Goal: Task Accomplishment & Management: Manage account settings

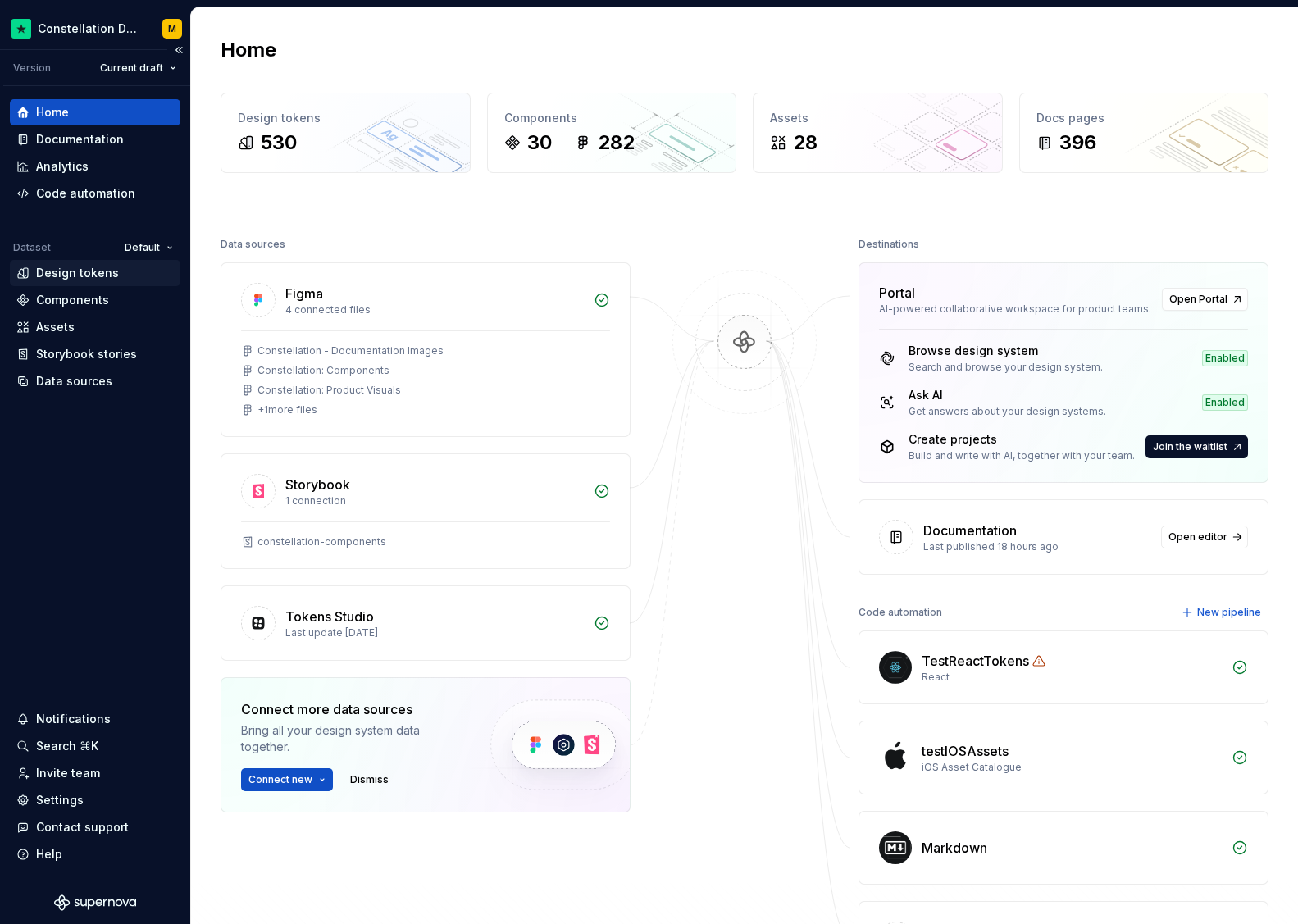
click at [95, 279] on div "Design tokens" at bounding box center [78, 273] width 83 height 16
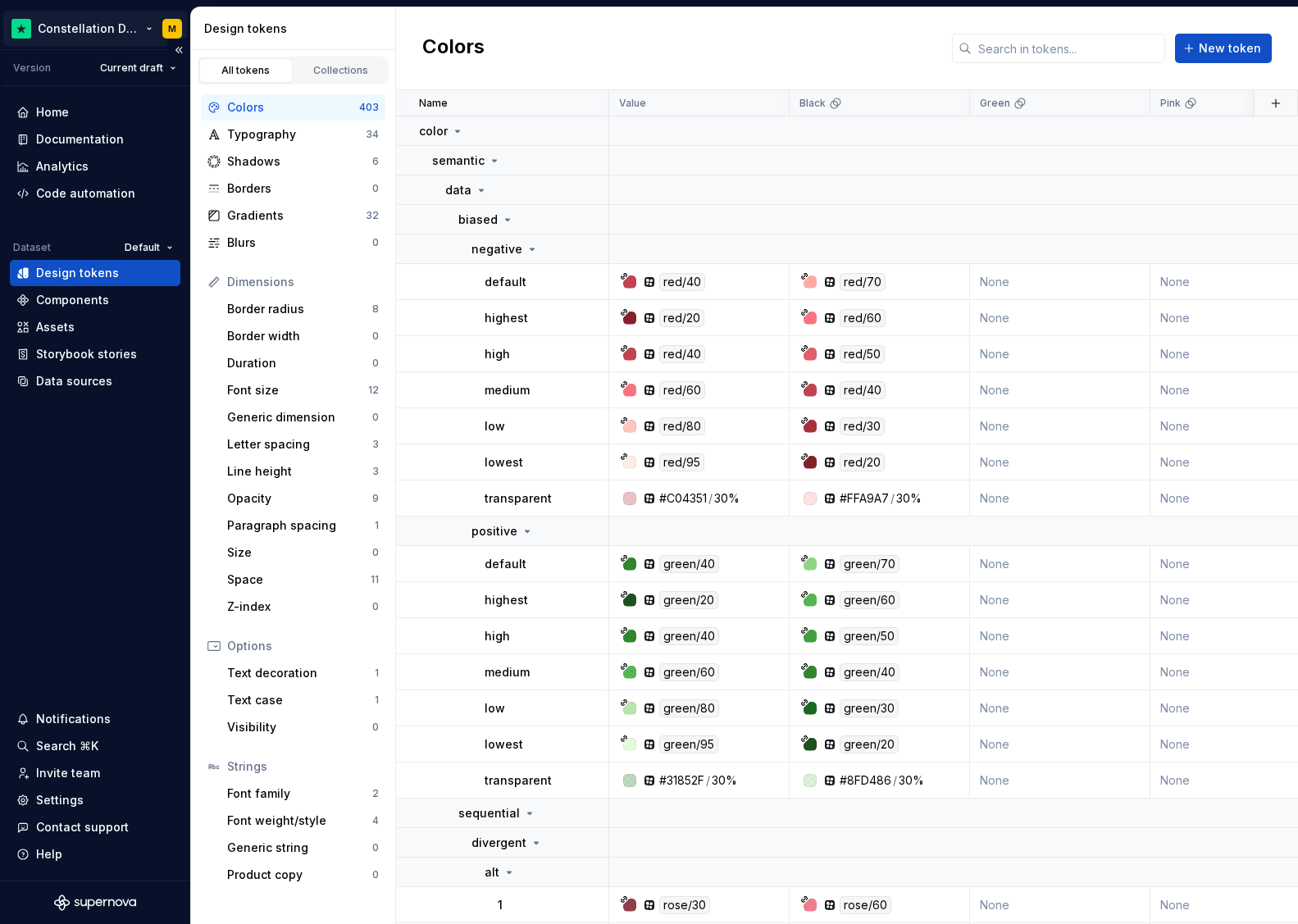
click at [116, 32] on html "Constellation Design System M Version Current draft Home Documentation Analytic…" at bounding box center [649, 462] width 1298 height 924
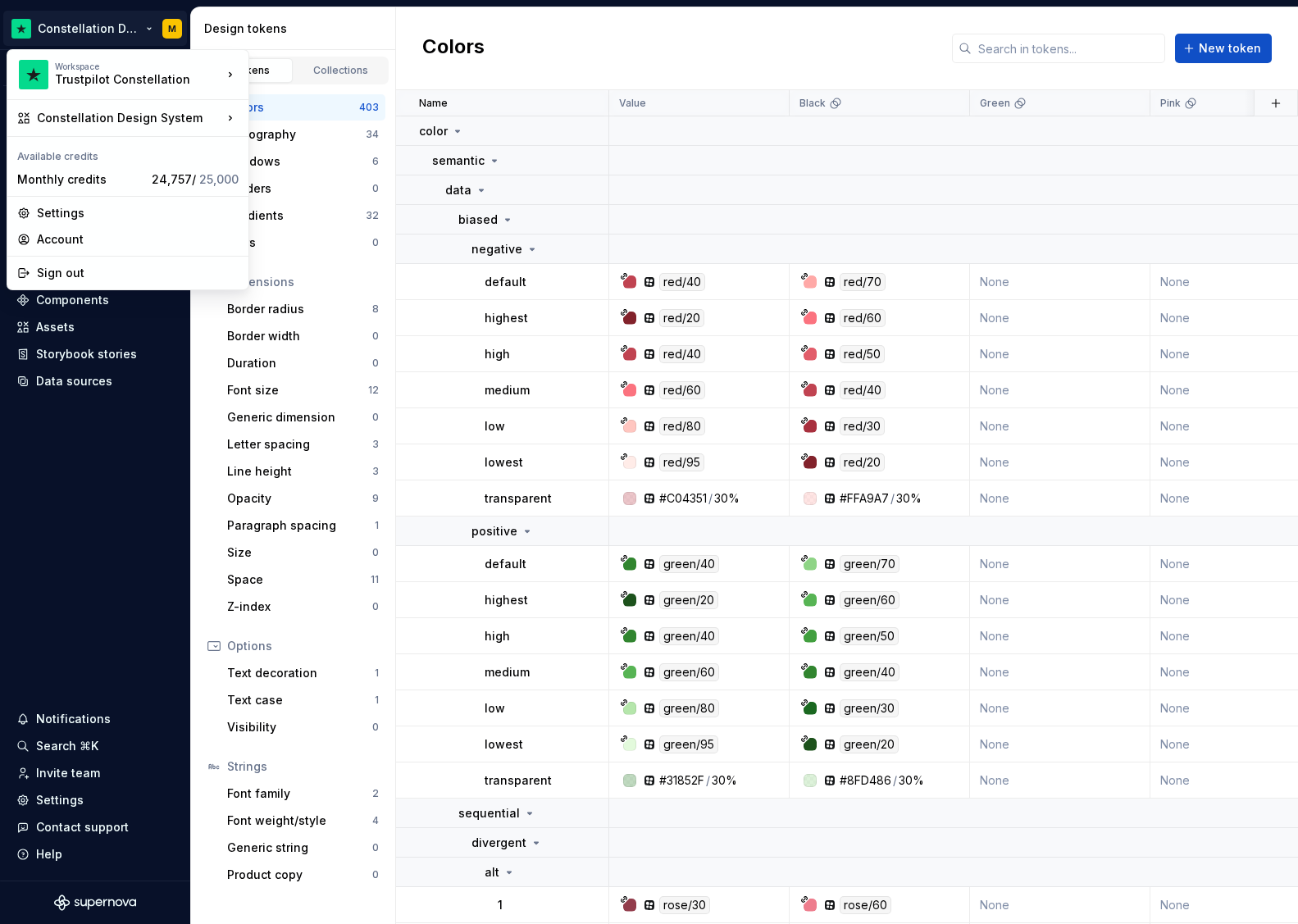
click at [110, 15] on html "Constellation Design System M Version Current draft Home Documentation Analytic…" at bounding box center [649, 462] width 1298 height 924
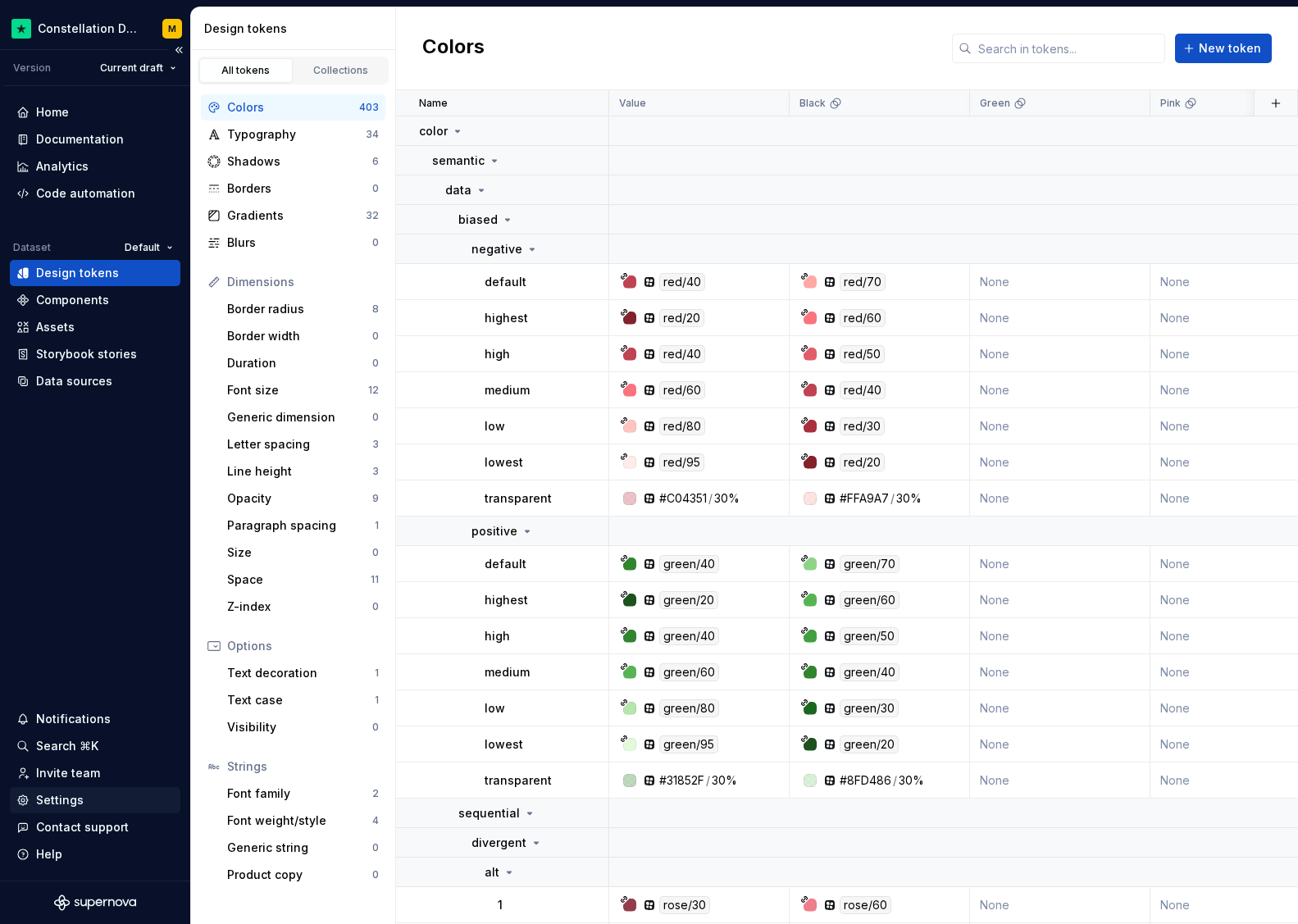
click at [63, 791] on div "Settings" at bounding box center [95, 800] width 171 height 26
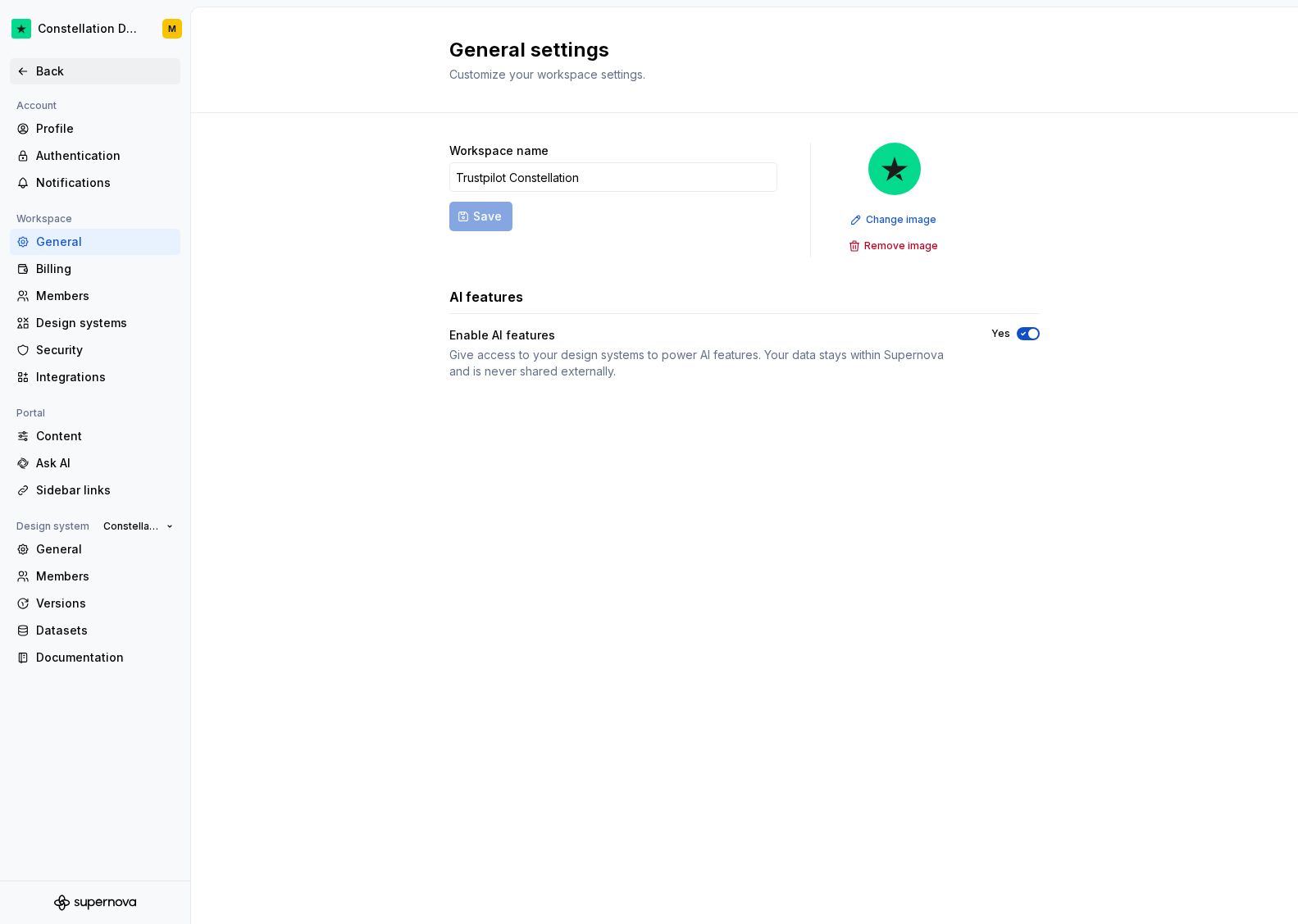
click at [57, 74] on div "Back" at bounding box center [105, 71] width 138 height 16
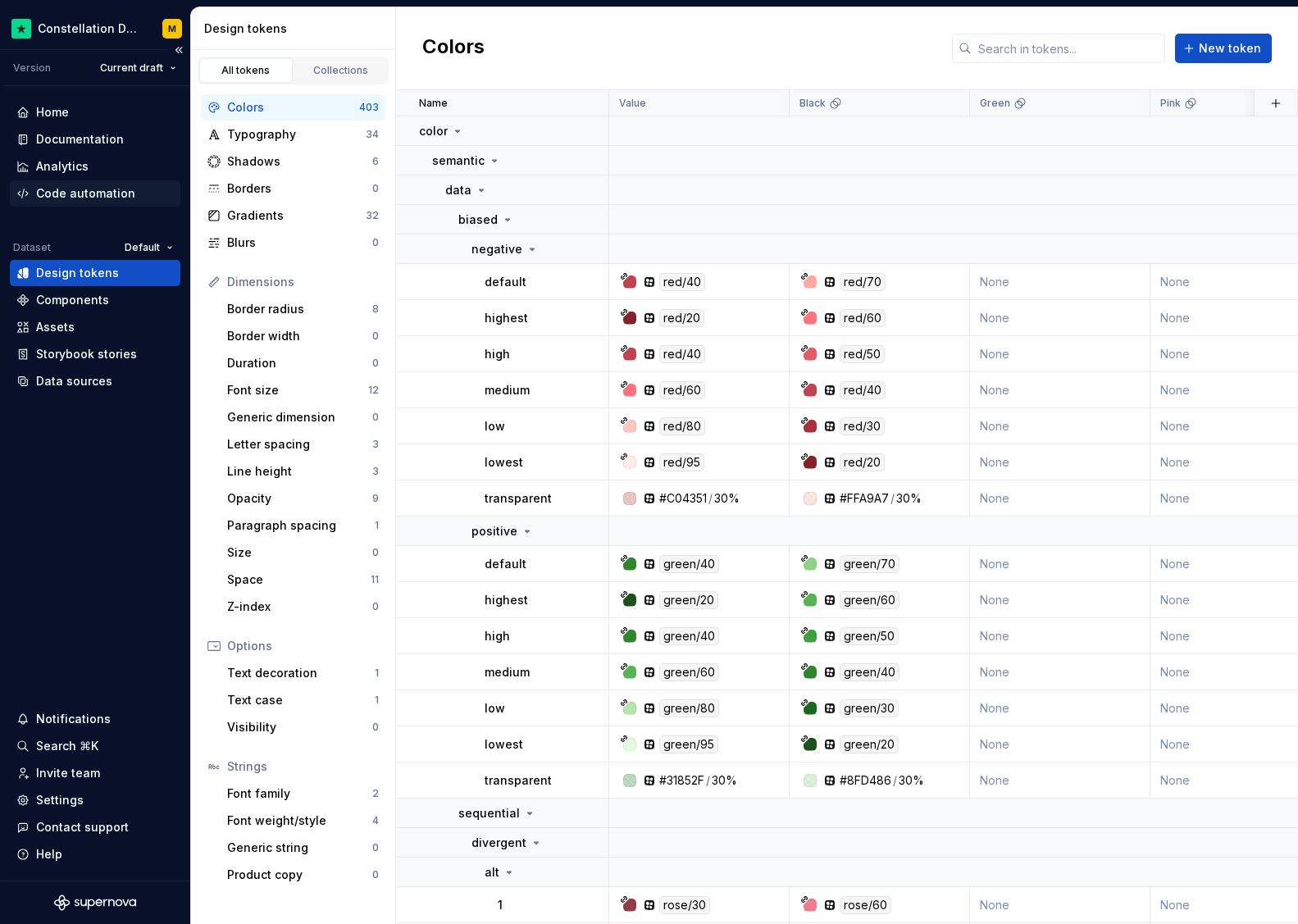
click at [70, 192] on div "Code automation" at bounding box center [85, 193] width 99 height 16
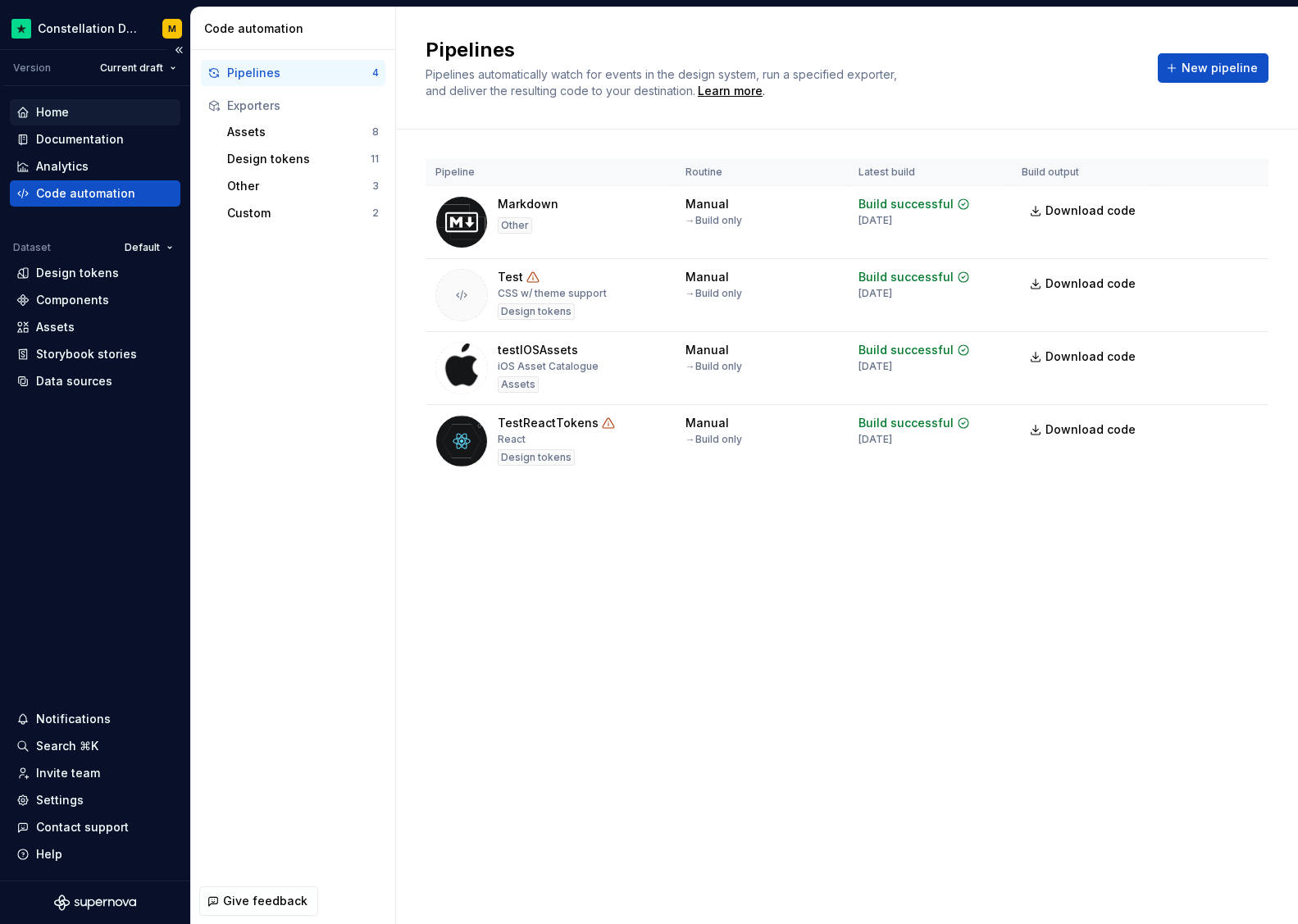
click at [60, 119] on div "Home" at bounding box center [52, 111] width 33 height 16
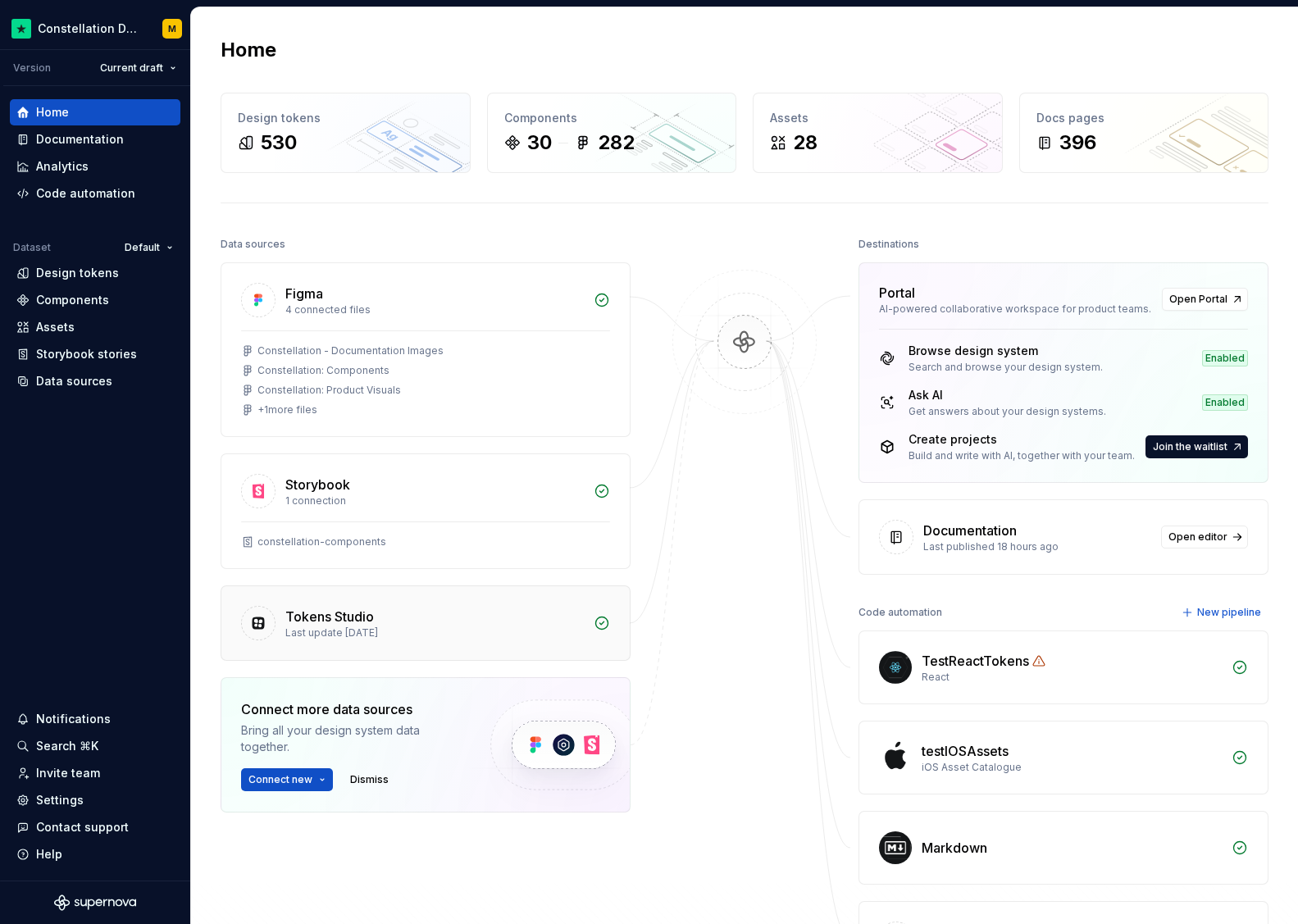
click at [407, 635] on div "Last update [DATE]" at bounding box center [434, 633] width 298 height 14
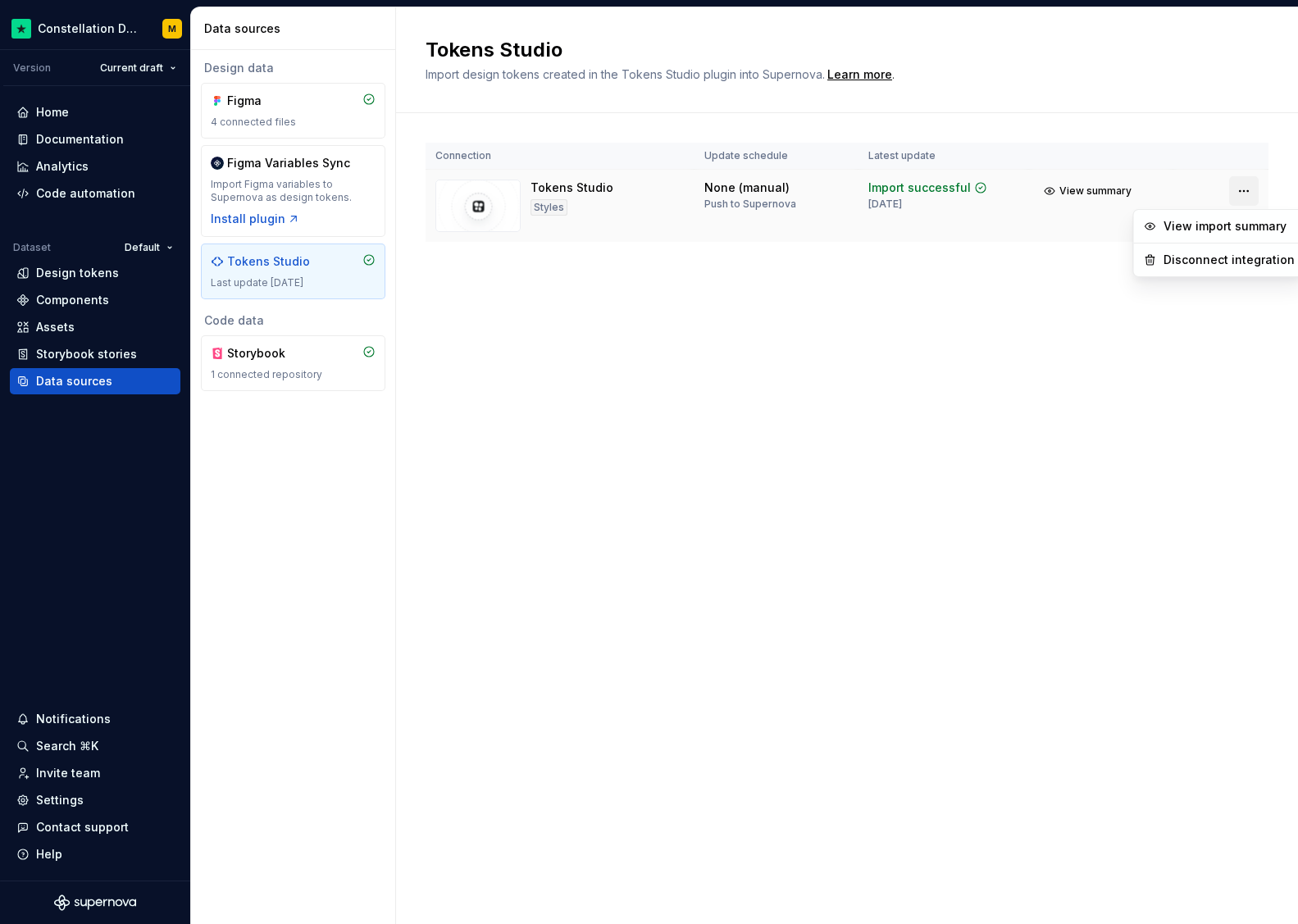
click at [1123, 191] on html "Constellation Design System M Version Current draft Home Documentation Analytic…" at bounding box center [649, 462] width 1298 height 924
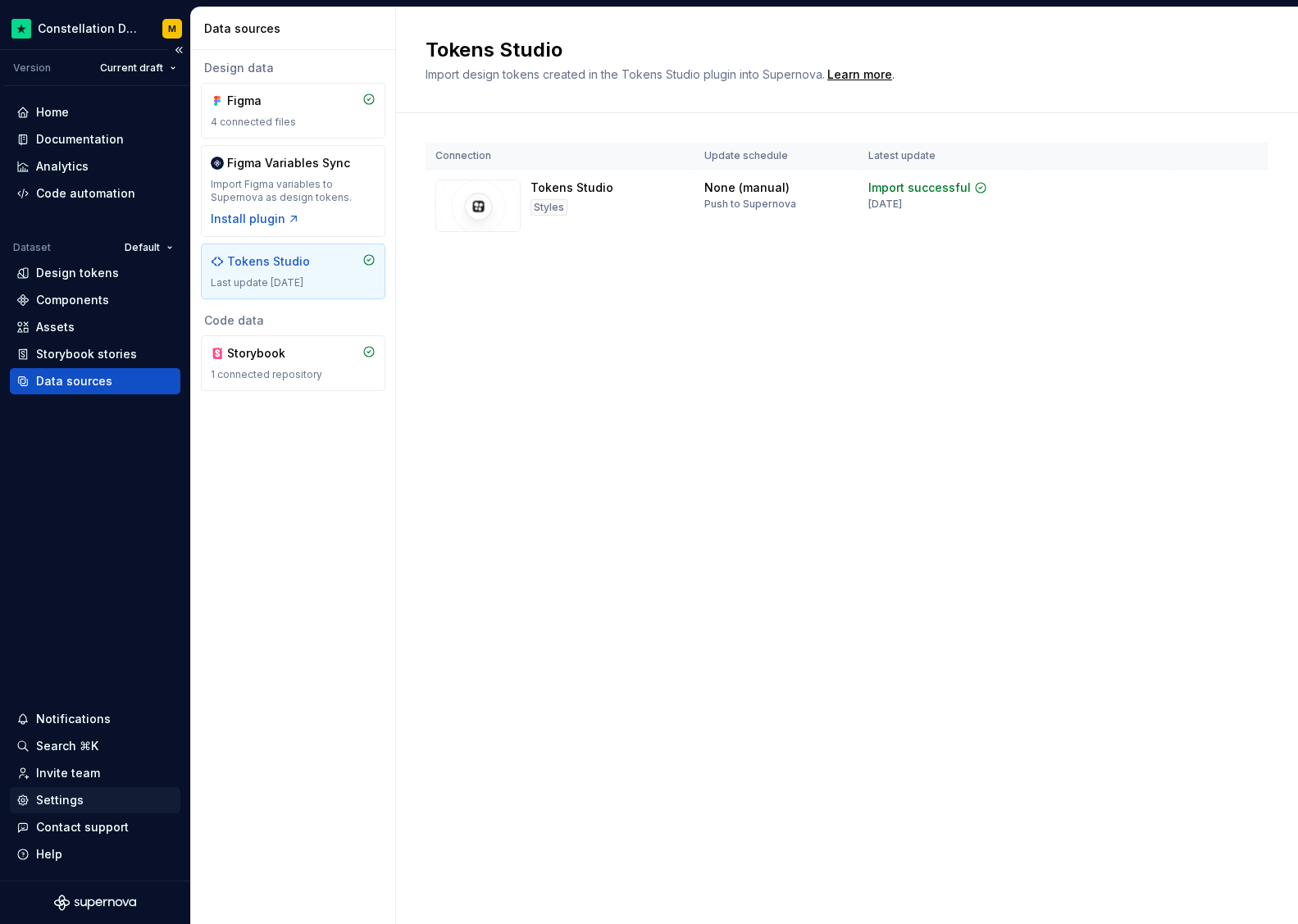
click at [67, 792] on div "Settings" at bounding box center [60, 800] width 47 height 16
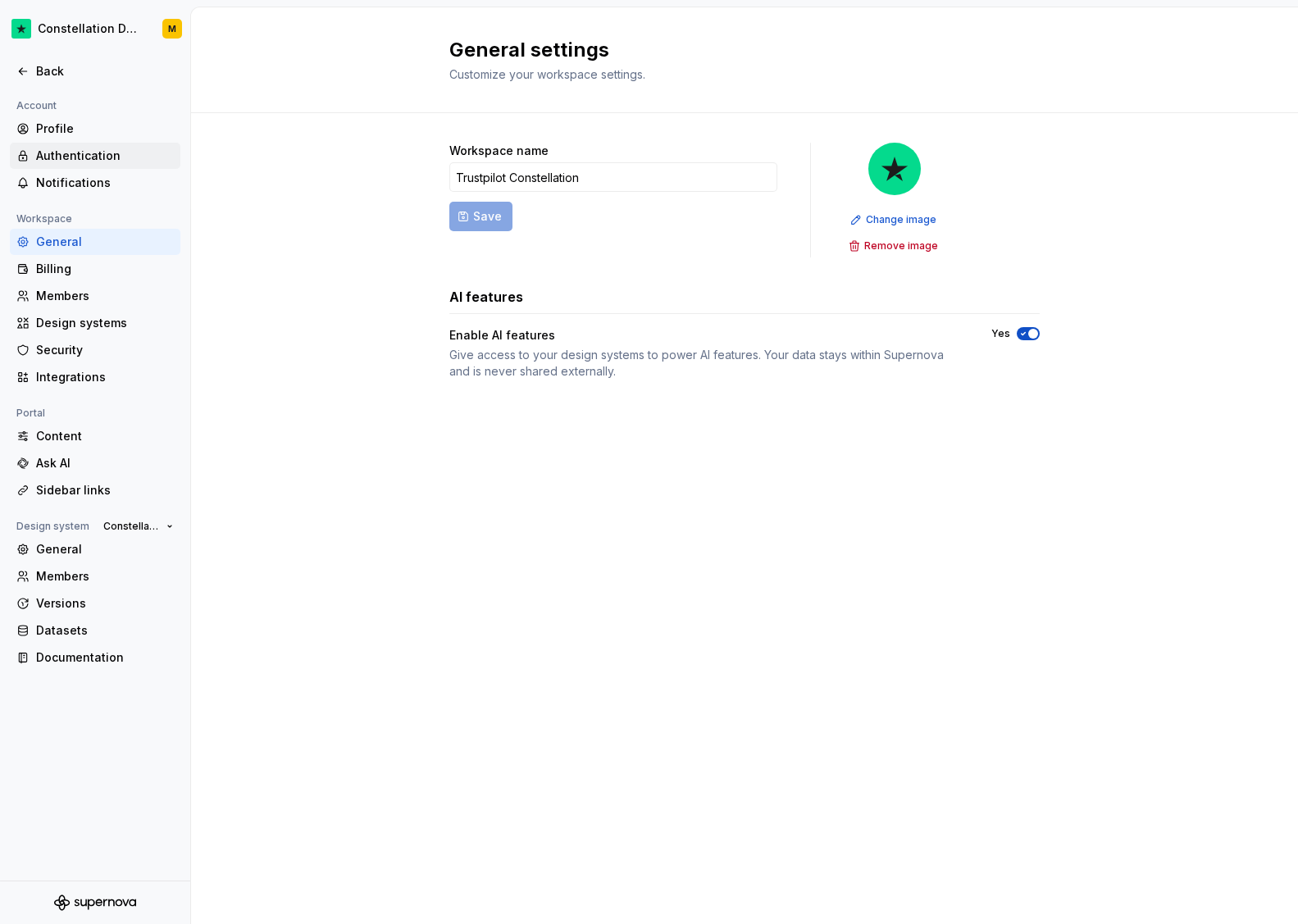
click at [95, 155] on div "Authentication" at bounding box center [105, 155] width 138 height 16
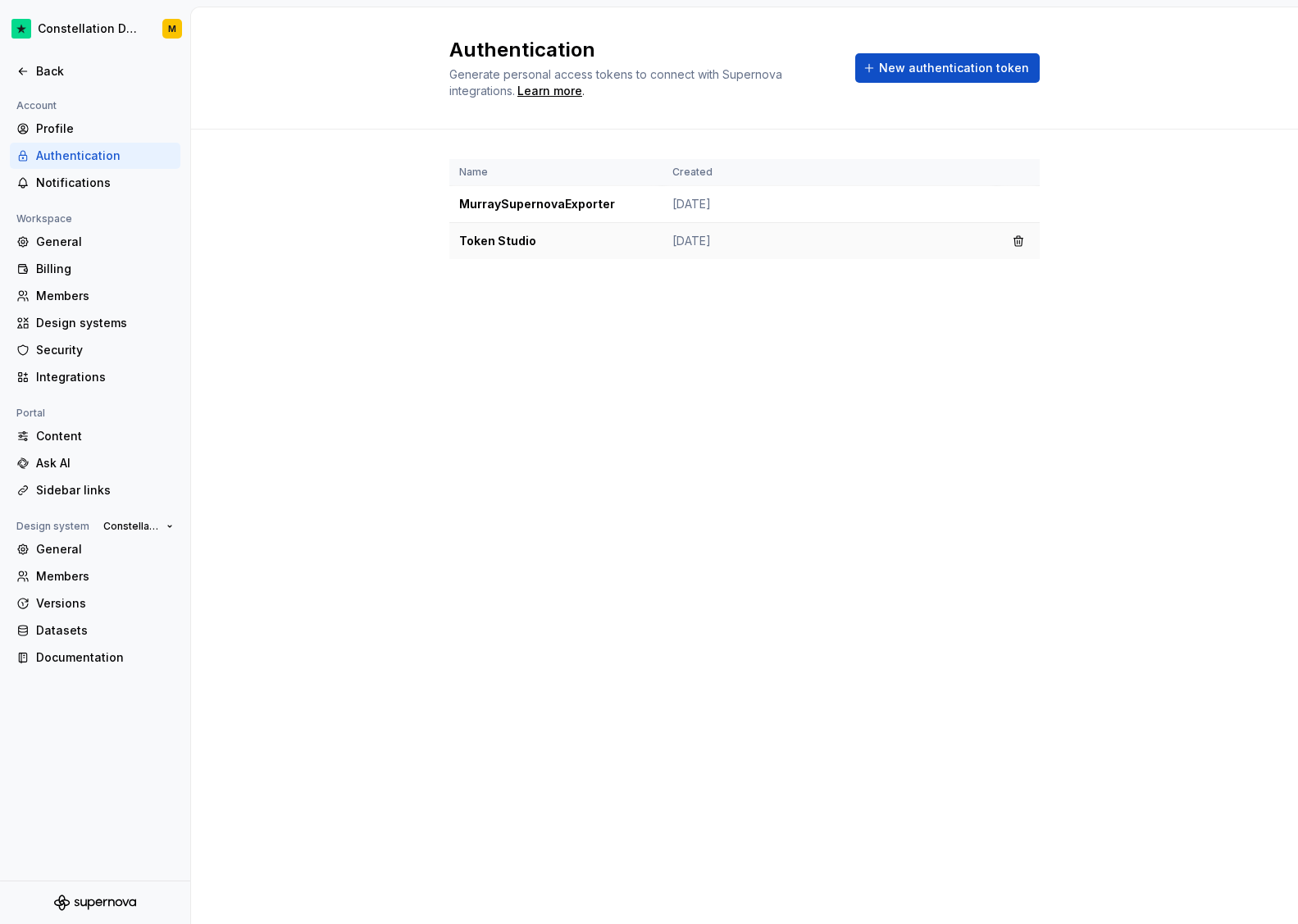
click at [557, 239] on td "Token Studio" at bounding box center [556, 242] width 213 height 37
click at [936, 70] on span "New authentication token" at bounding box center [954, 68] width 150 height 16
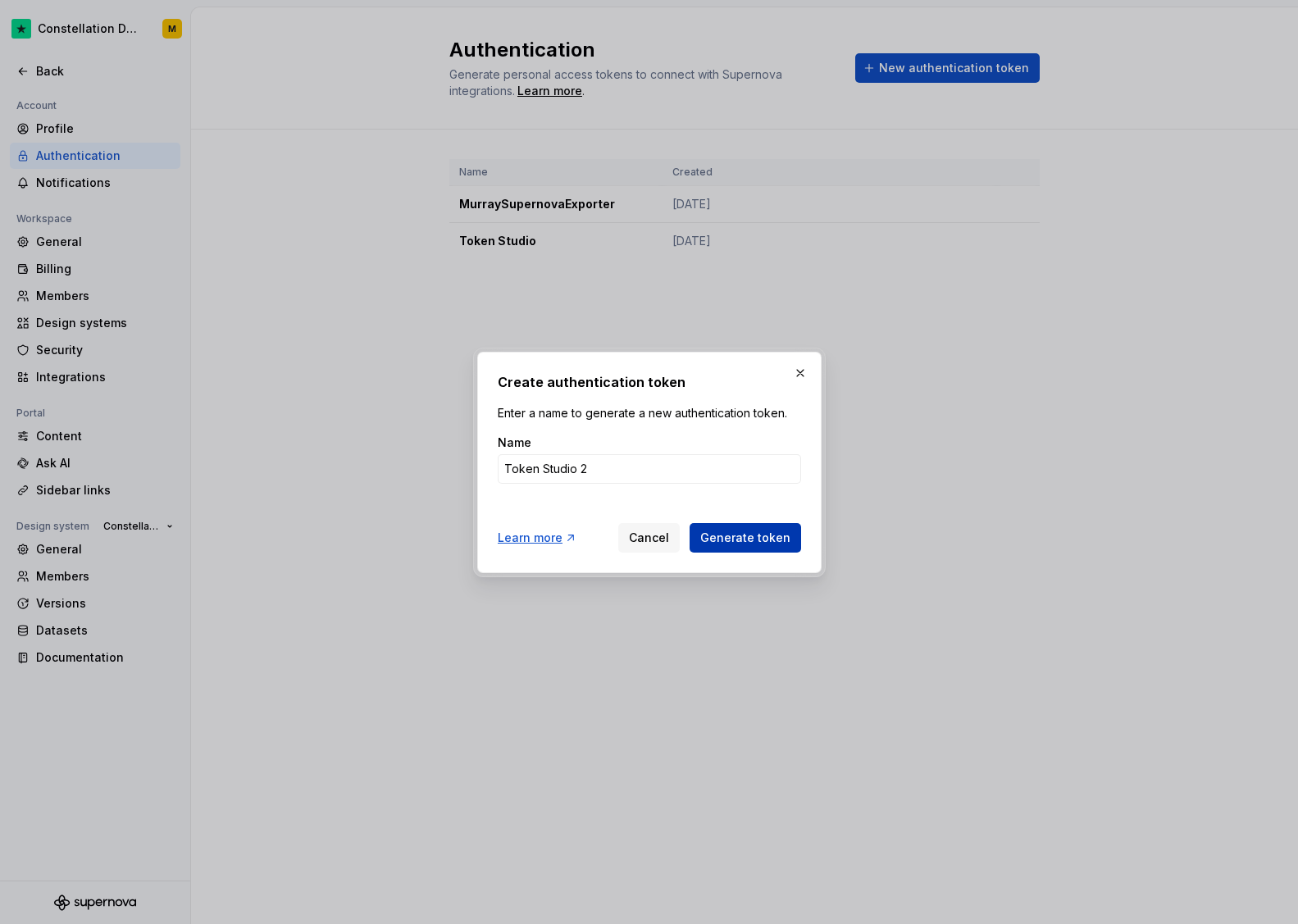
type input "Token Studio 2"
click at [731, 530] on span "Generate token" at bounding box center [745, 537] width 90 height 16
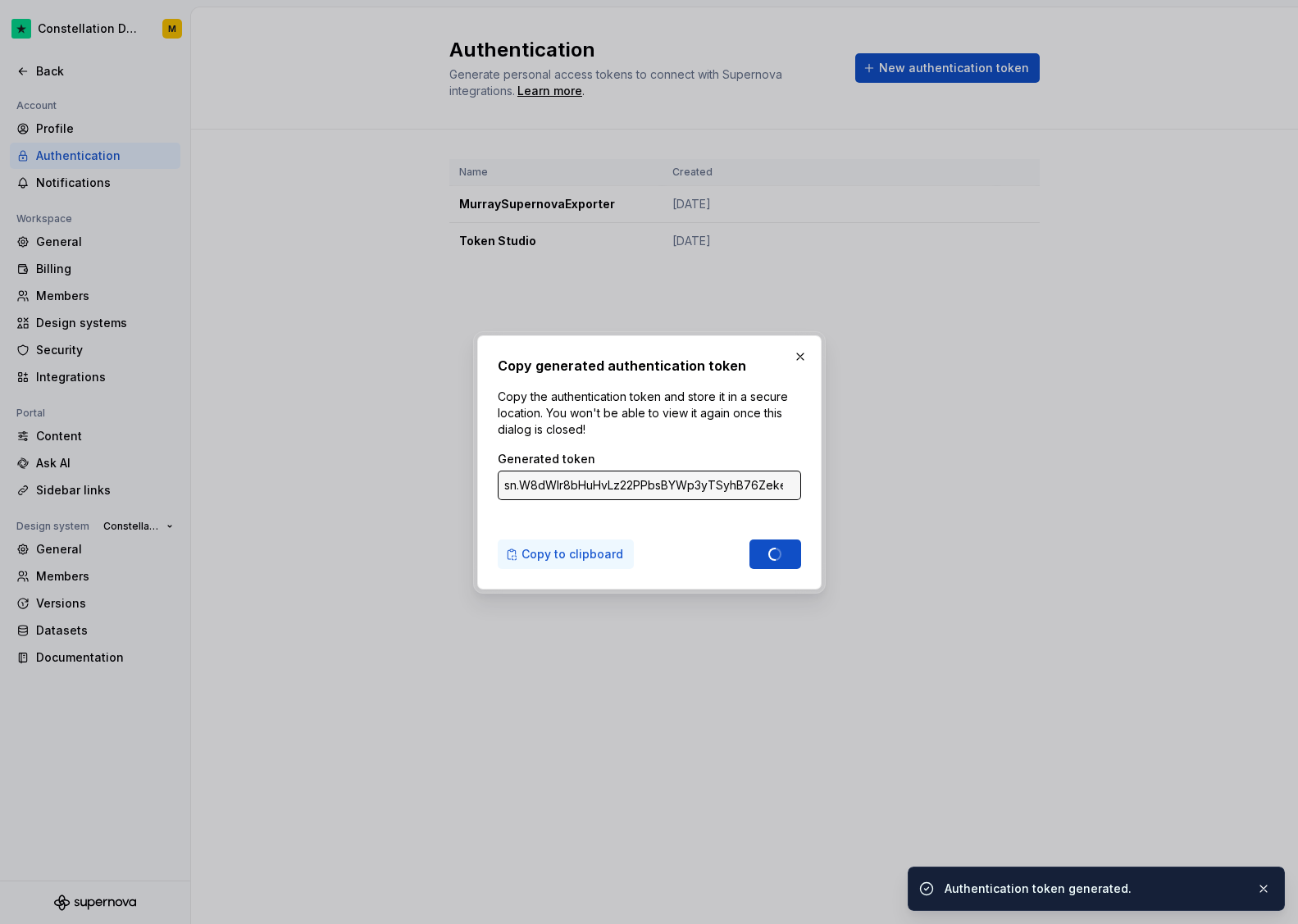
click at [605, 550] on span "Copy to clipboard" at bounding box center [573, 554] width 101 height 16
